Goal: Task Accomplishment & Management: Manage account settings

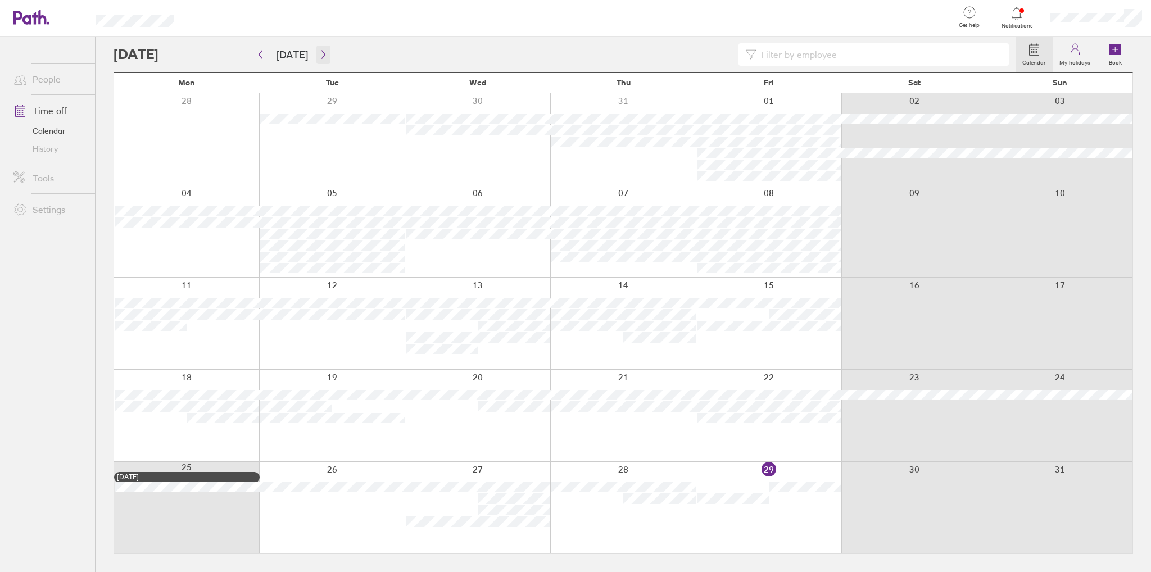
click at [322, 52] on icon "button" at bounding box center [323, 54] width 8 height 9
